Goal: Transaction & Acquisition: Download file/media

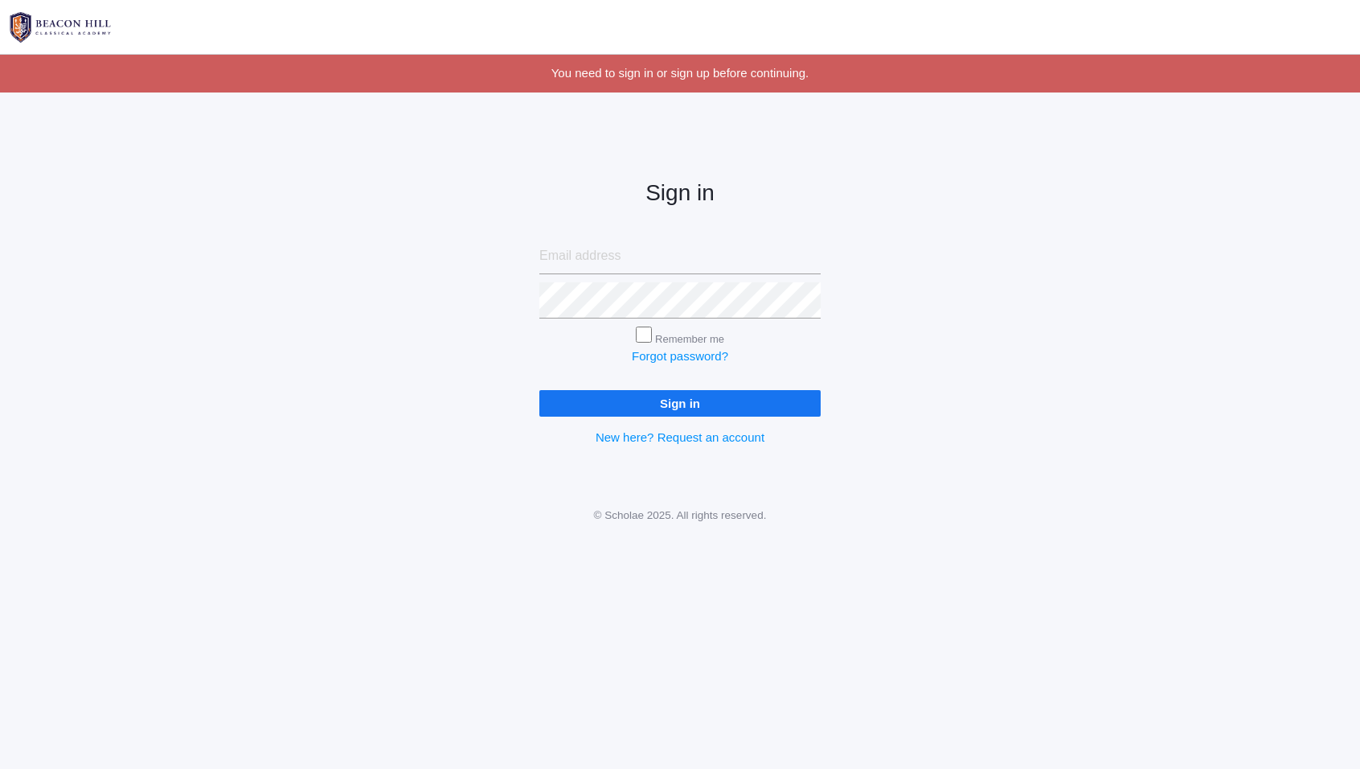
click at [617, 264] on input "email" at bounding box center [679, 256] width 281 height 36
type input "[PERSON_NAME][DOMAIN_NAME][EMAIL_ADDRESS][DOMAIN_NAME]"
click at [539, 390] on input "Sign in" at bounding box center [679, 403] width 281 height 27
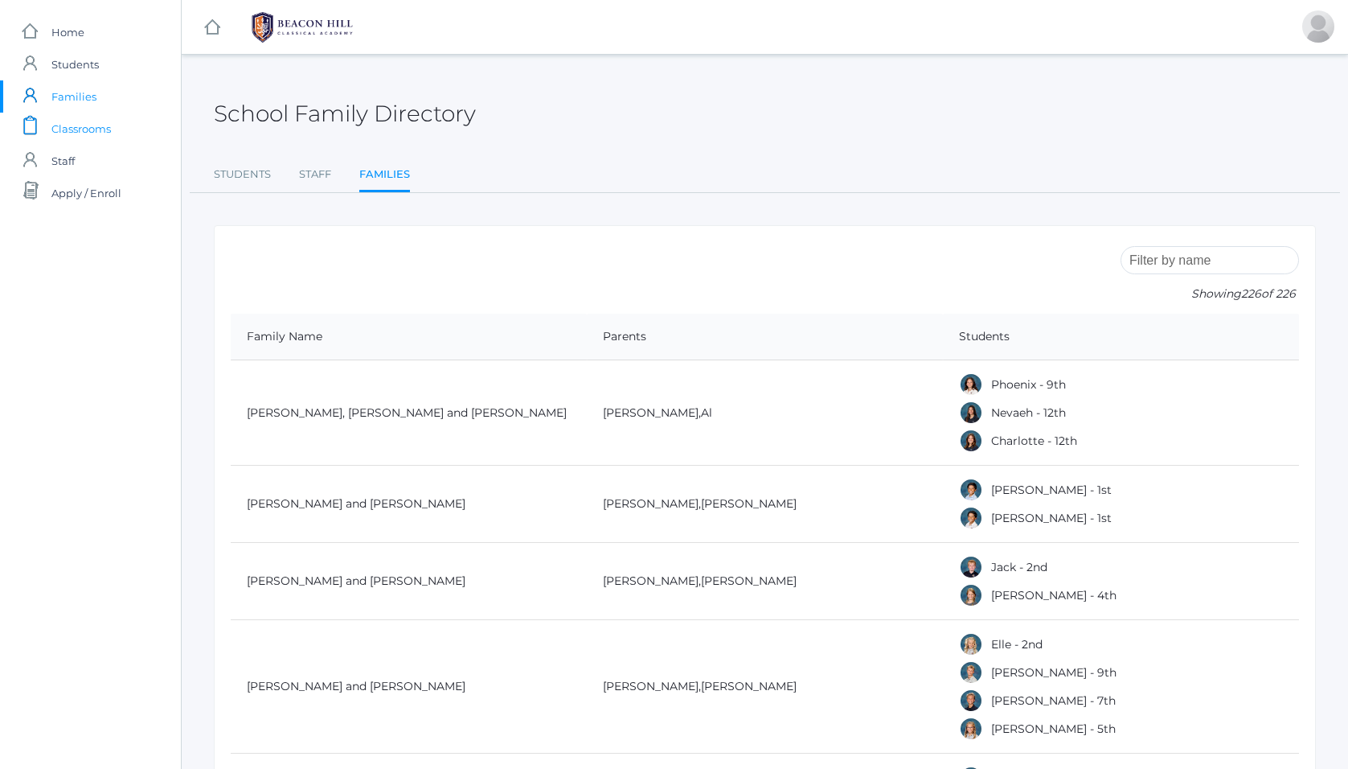
click at [80, 129] on span "Classrooms" at bounding box center [80, 129] width 59 height 32
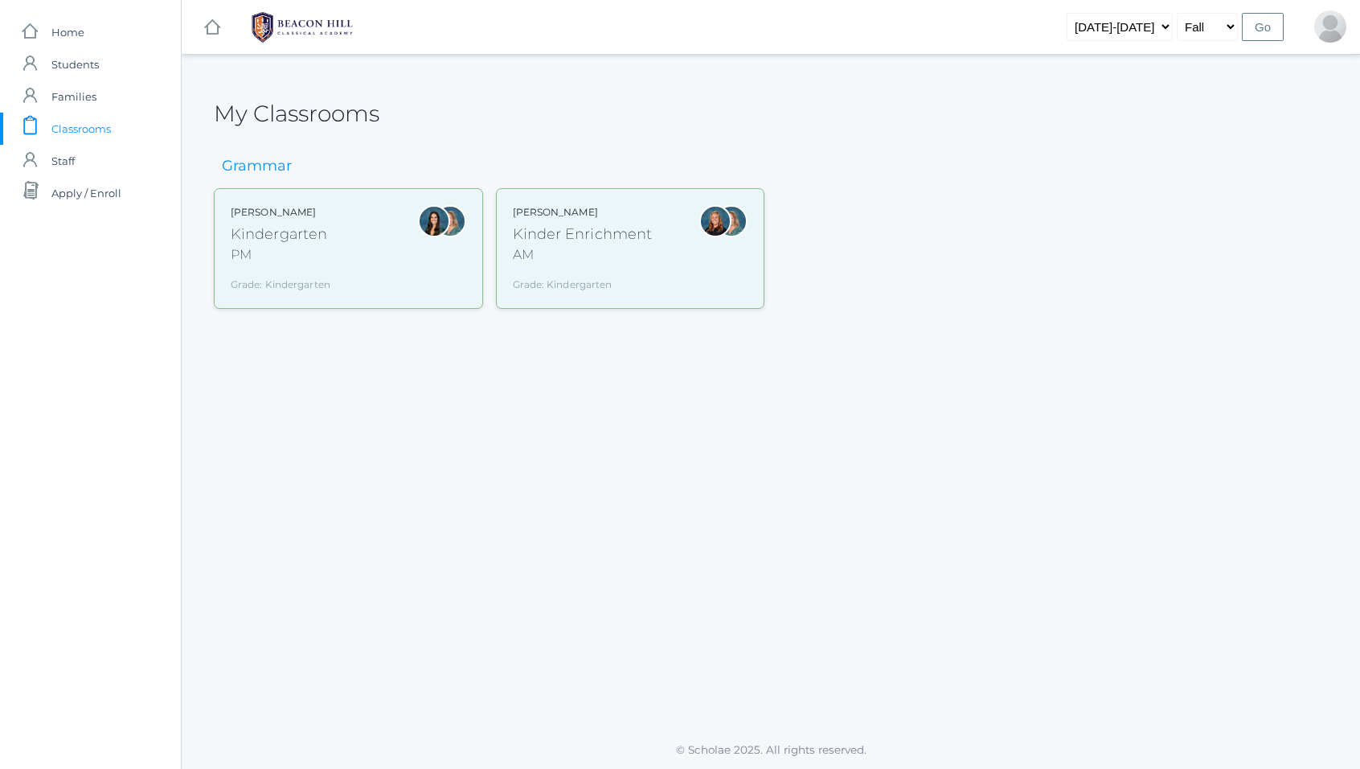
click at [262, 238] on div "Kindergarten" at bounding box center [281, 235] width 100 height 22
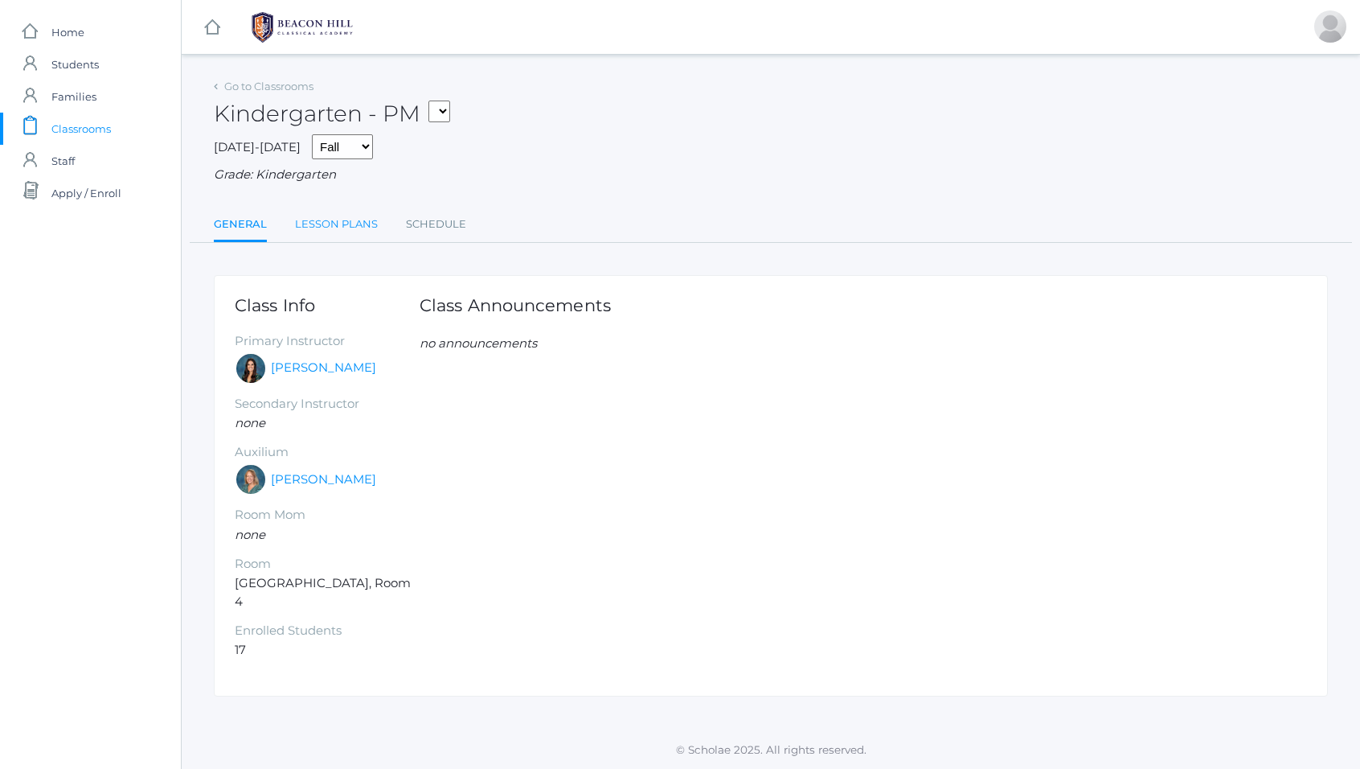
click at [349, 225] on link "Lesson Plans" at bounding box center [336, 224] width 83 height 32
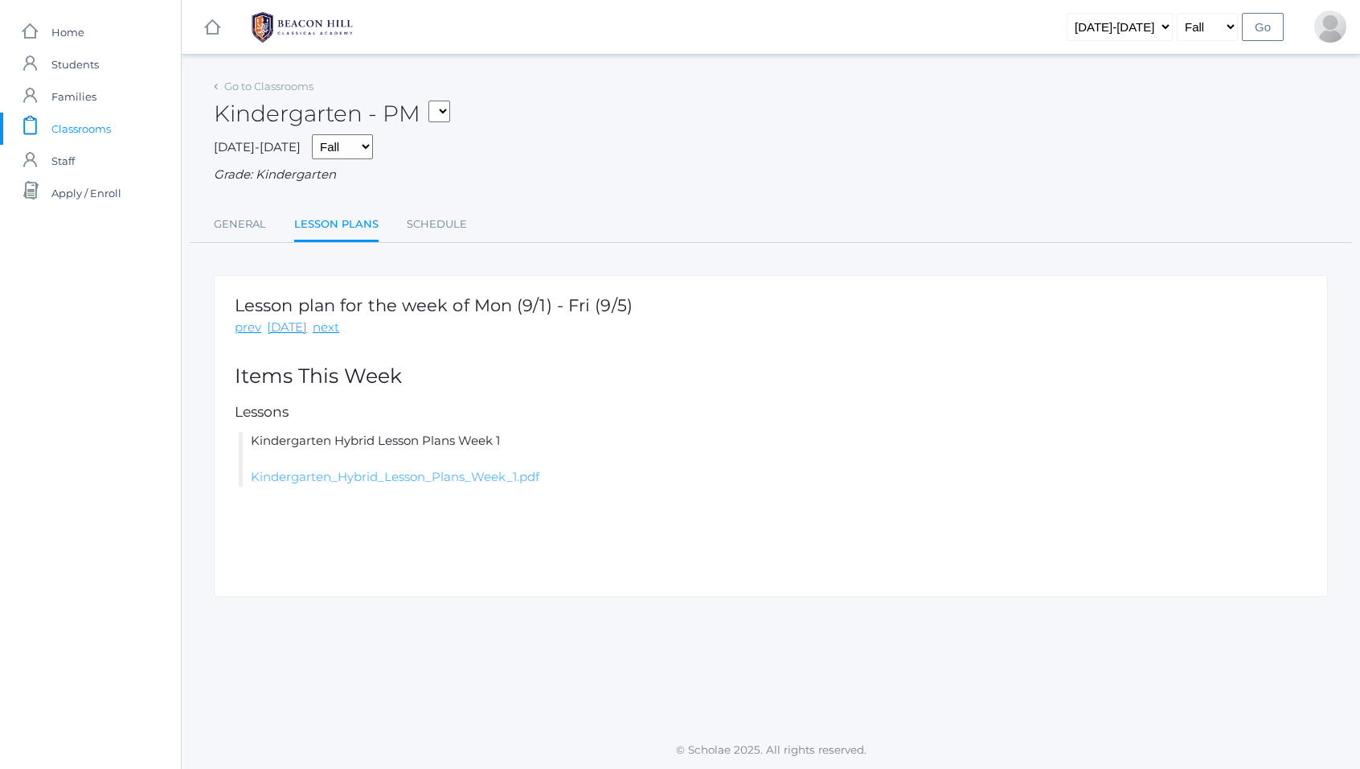
click at [375, 478] on link "Kindergarten_Hybrid_Lesson_Plans_Week_1.pdf" at bounding box center [395, 476] width 289 height 15
